Goal: Transaction & Acquisition: Purchase product/service

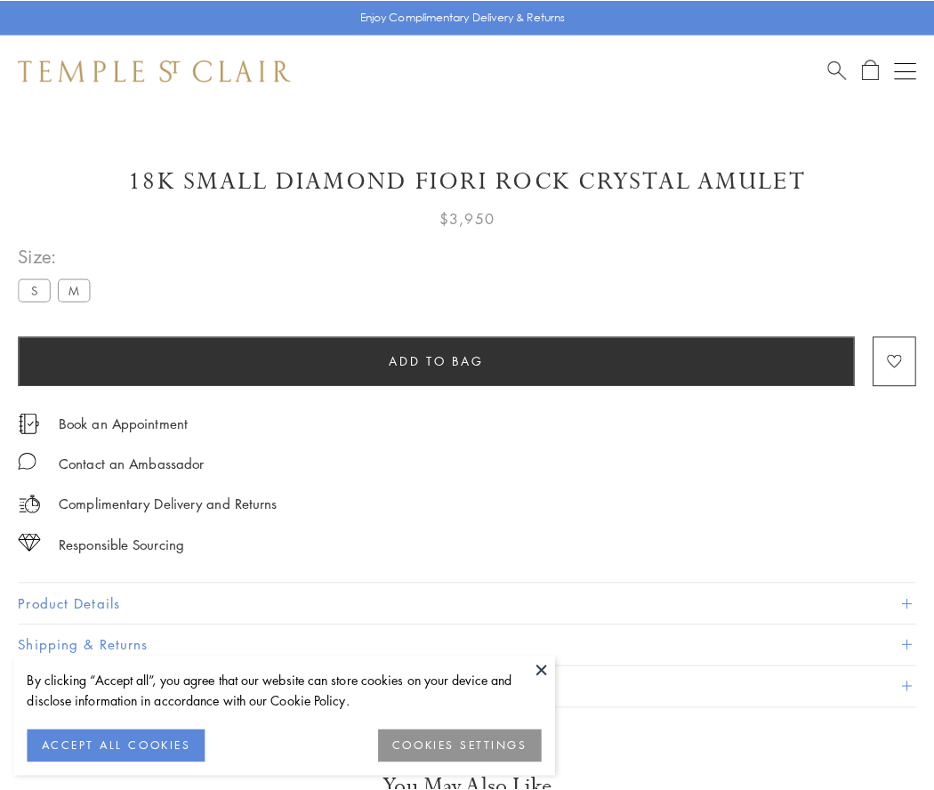
scroll to position [90, 0]
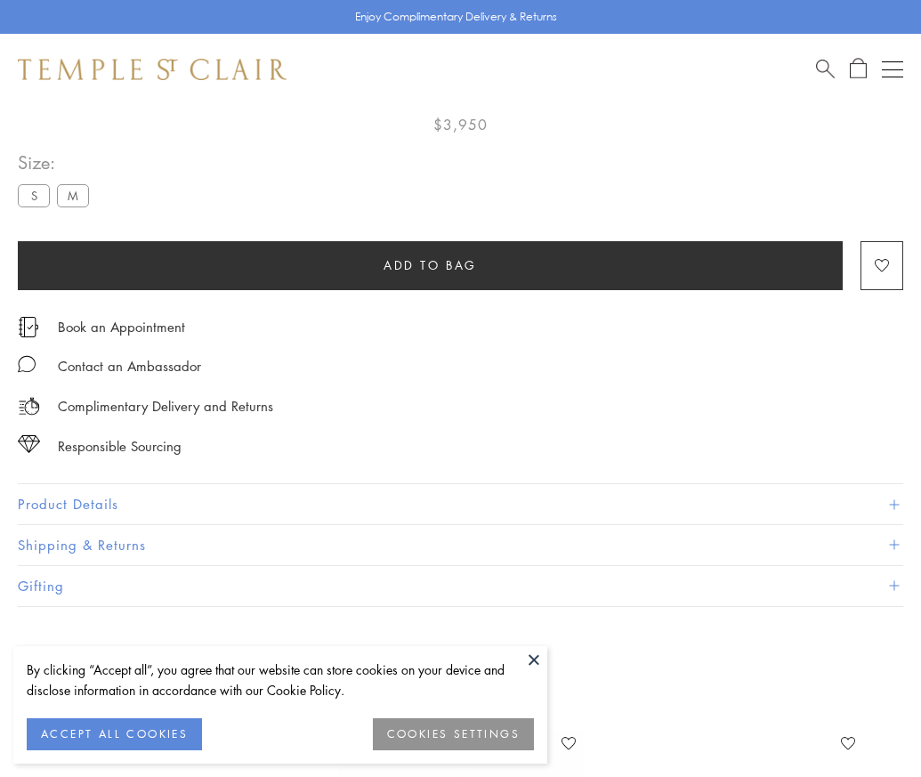
click at [430, 264] on span "Add to bag" at bounding box center [429, 265] width 93 height 20
